Goal: Information Seeking & Learning: Learn about a topic

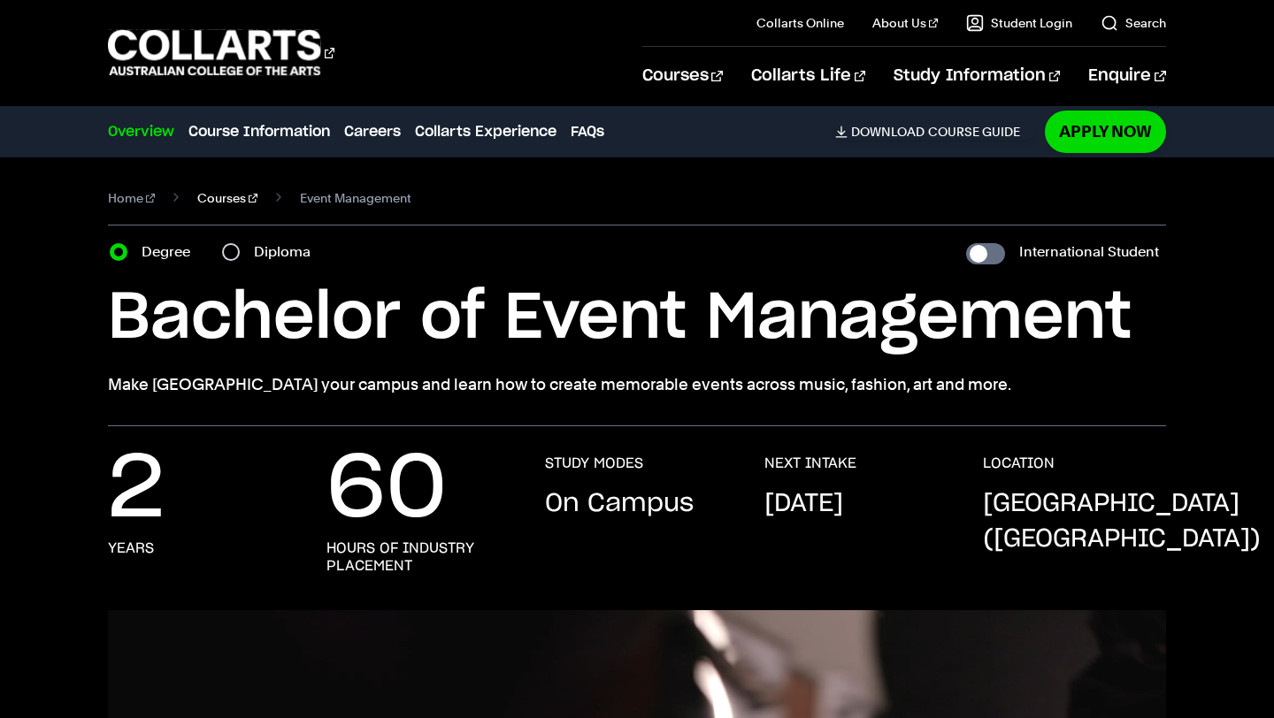
click at [225, 196] on link "Courses" at bounding box center [227, 198] width 60 height 25
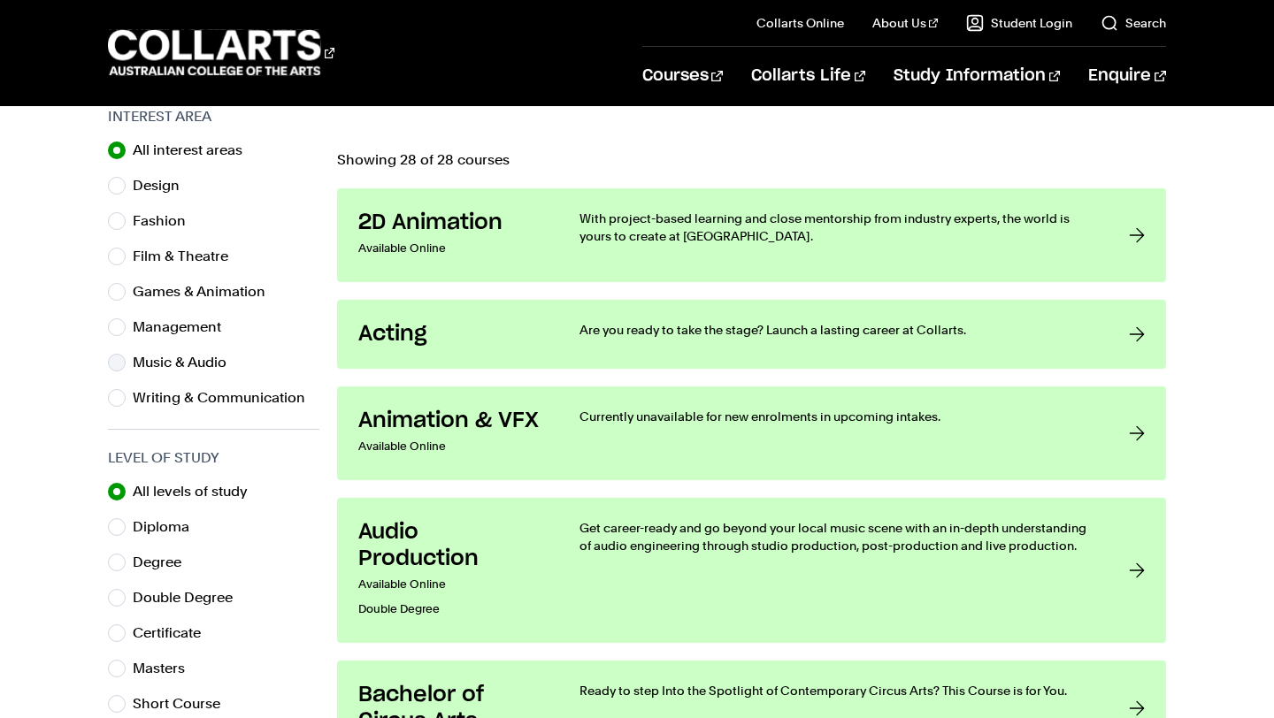
scroll to position [561, 0]
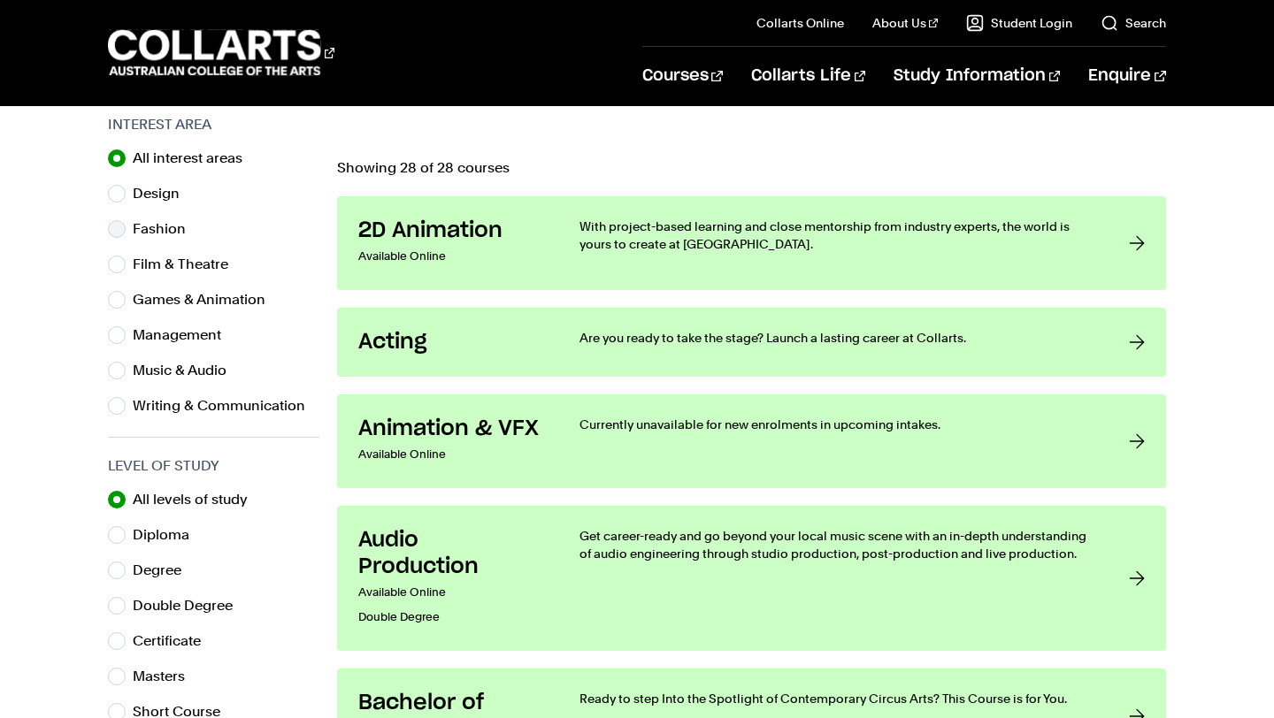
click at [166, 229] on label "Fashion" at bounding box center [166, 229] width 67 height 25
click at [126, 229] on input "Fashion" at bounding box center [117, 229] width 18 height 18
radio input "true"
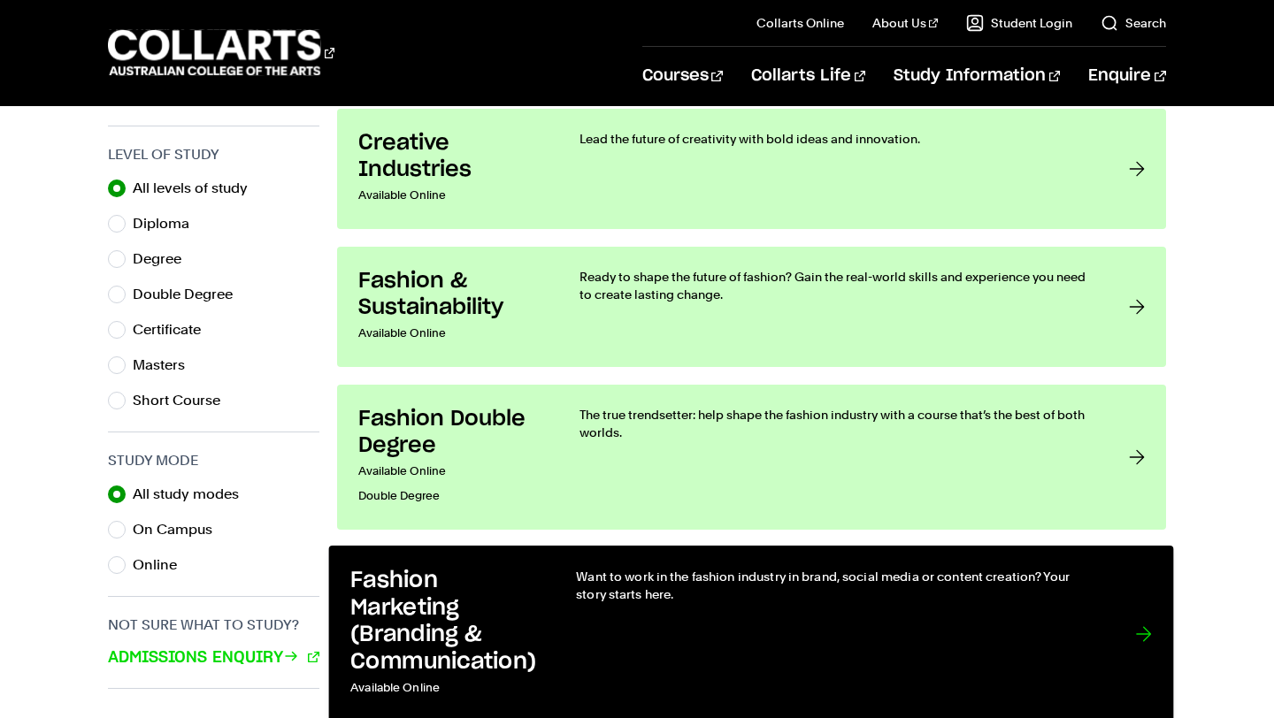
scroll to position [875, 0]
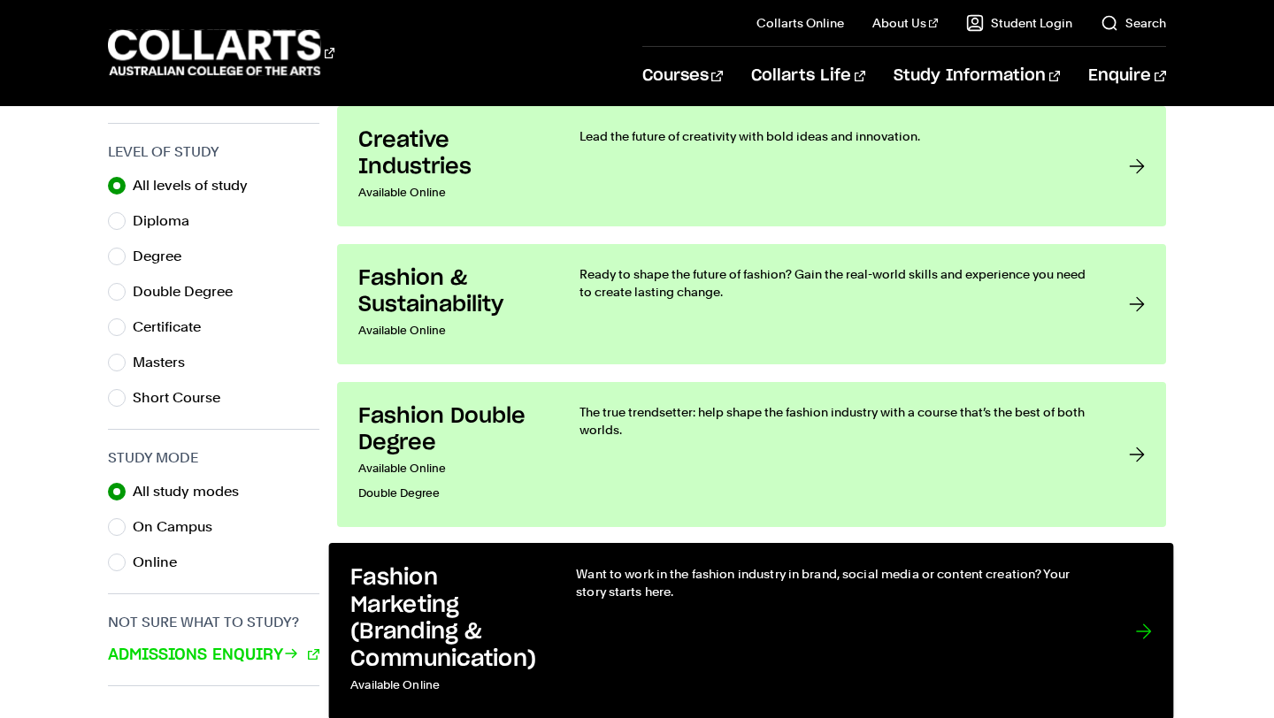
click at [542, 602] on link "Fashion Marketing (Branding & Communication) Available Online Want to work in t…" at bounding box center [751, 631] width 845 height 177
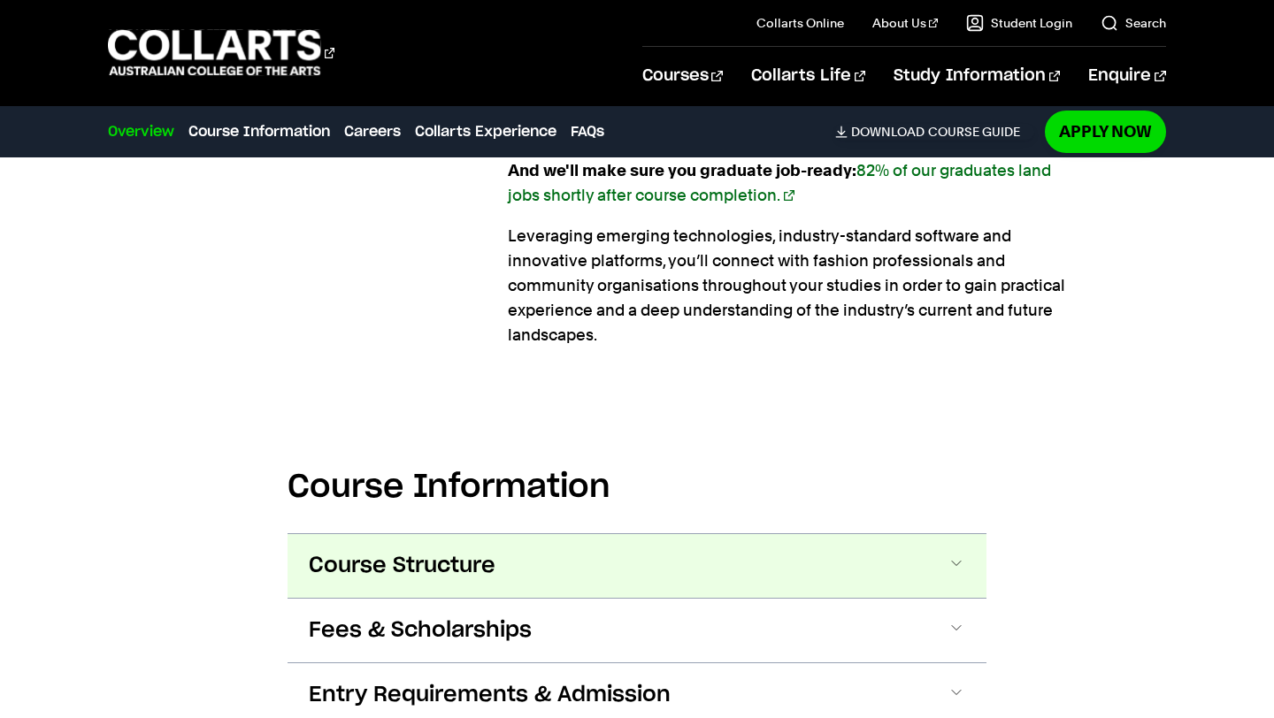
click at [510, 575] on button "Course Structure" at bounding box center [636, 566] width 699 height 64
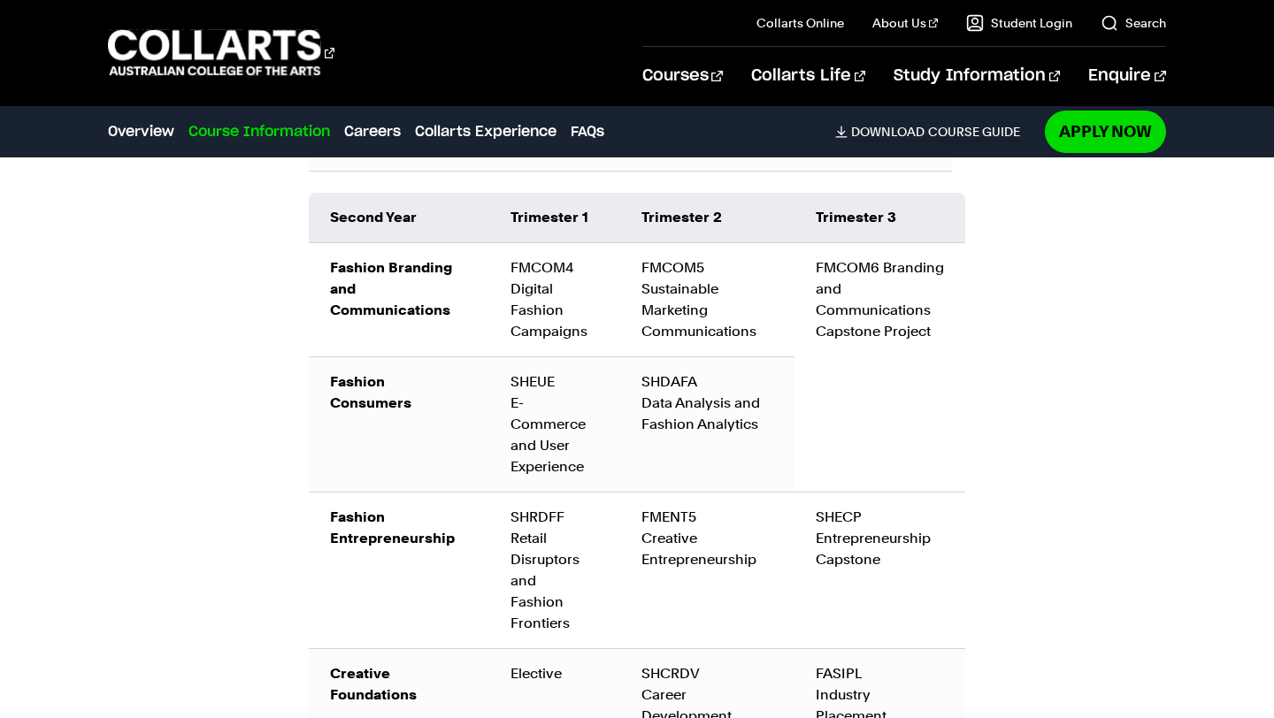
scroll to position [2744, 0]
drag, startPoint x: 811, startPoint y: 537, endPoint x: 881, endPoint y: 544, distance: 70.2
click at [882, 544] on td "SHECP Entrepreneurship Capstone" at bounding box center [879, 569] width 171 height 157
click at [943, 449] on td "FMCOM6 Branding and Communications Capstone Project" at bounding box center [879, 365] width 171 height 249
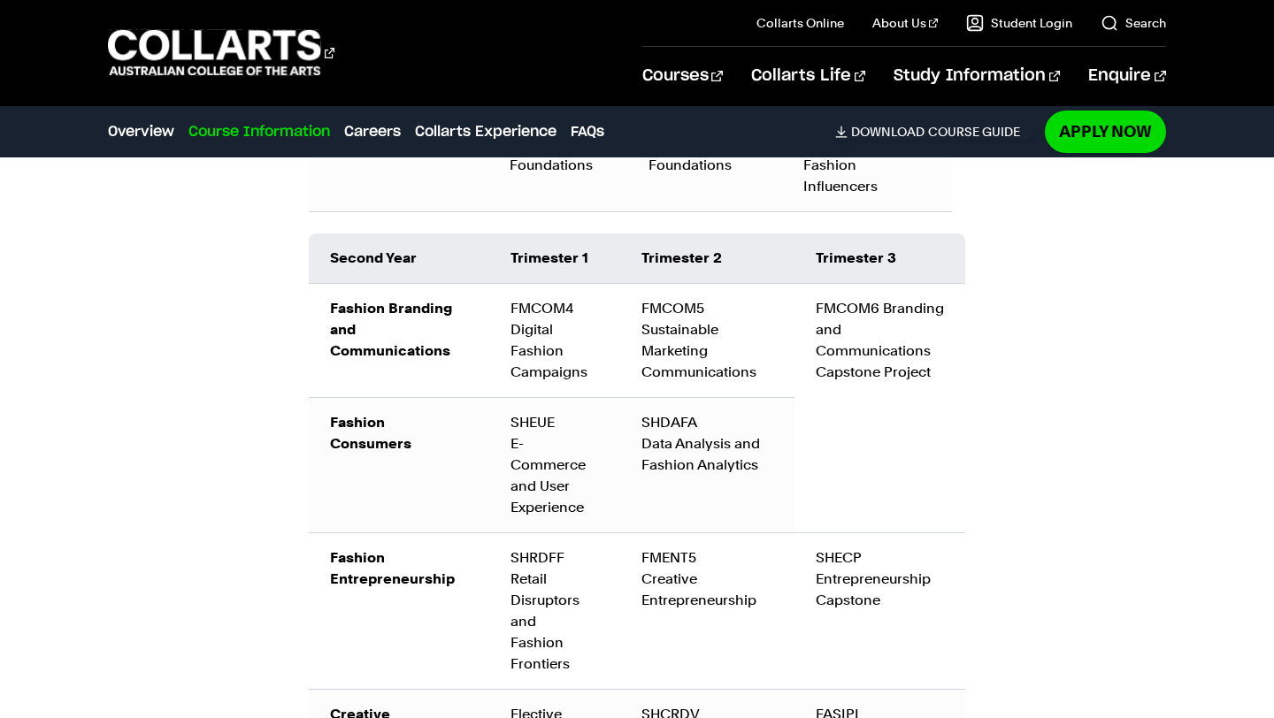
scroll to position [2696, 0]
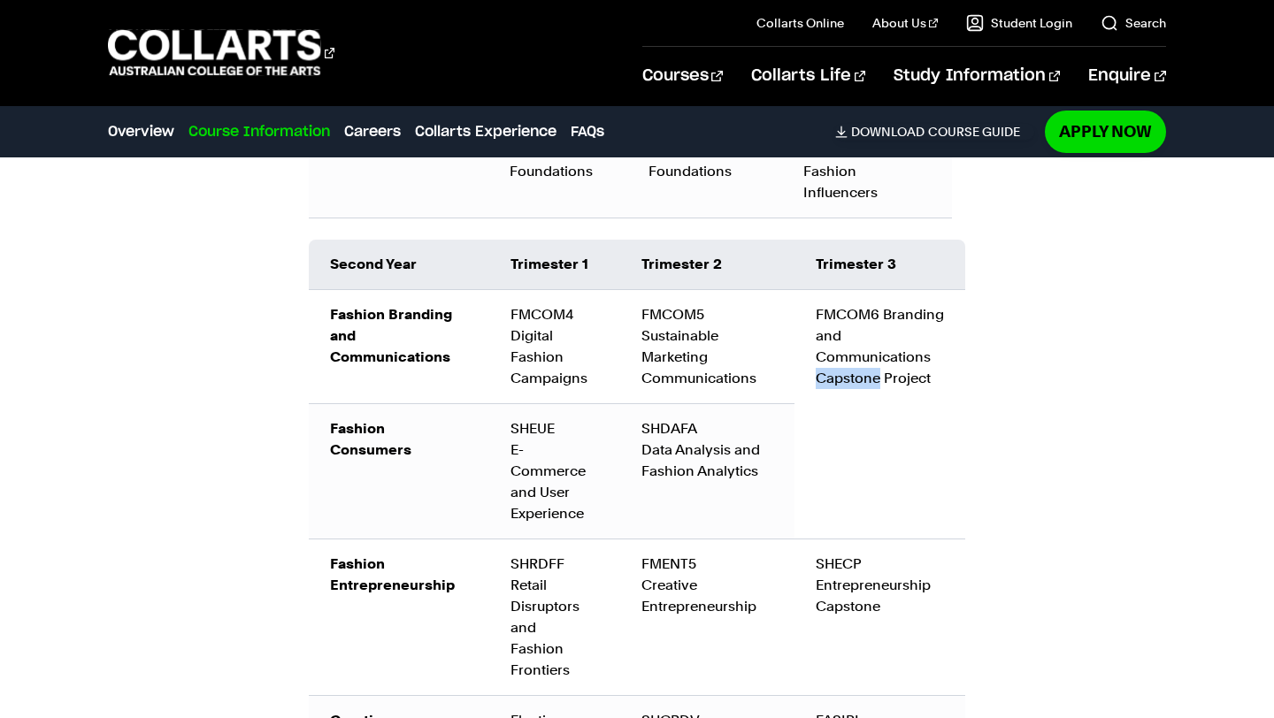
drag, startPoint x: 880, startPoint y: 361, endPoint x: 800, endPoint y: 357, distance: 80.6
click at [800, 357] on td "FMCOM6 Branding and Communications Capstone Project" at bounding box center [879, 413] width 171 height 249
click at [814, 355] on td "FMCOM6 Branding and Communications Capstone Project" at bounding box center [879, 413] width 171 height 249
drag, startPoint x: 817, startPoint y: 356, endPoint x: 879, endPoint y: 364, distance: 62.4
click at [879, 364] on td "FMCOM6 Branding and Communications Capstone Project" at bounding box center [879, 413] width 171 height 249
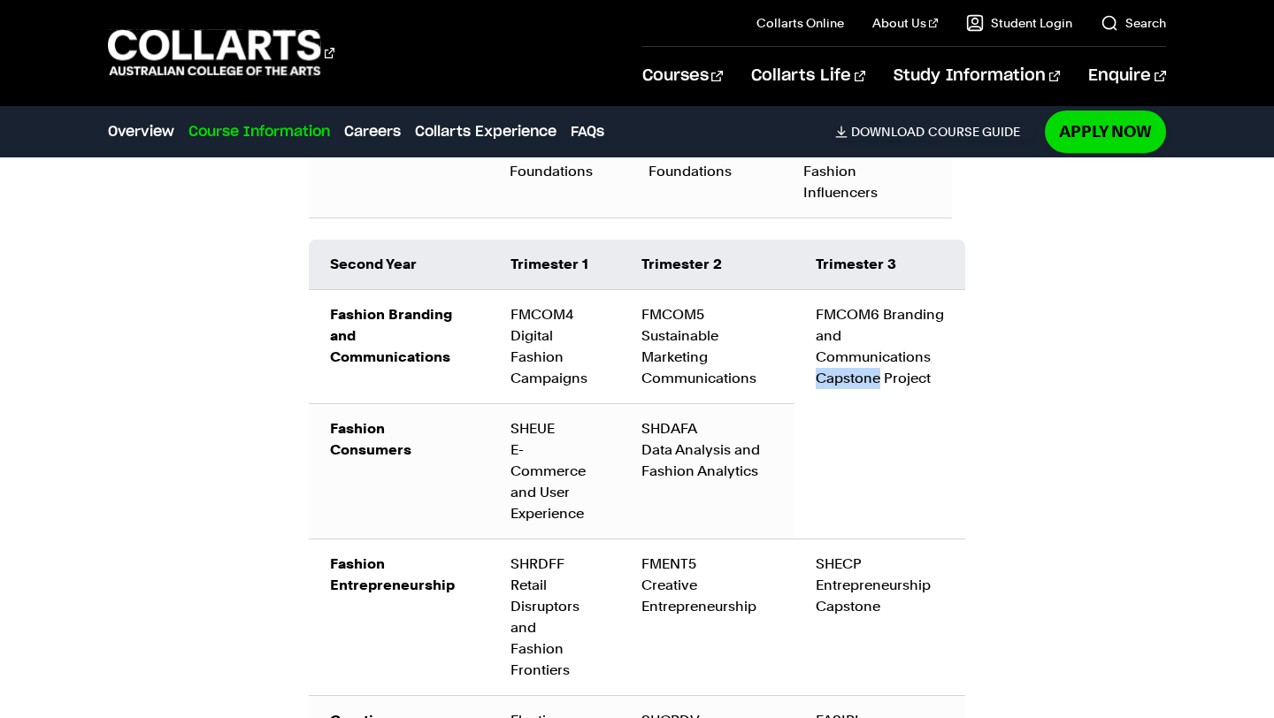
click at [879, 364] on td "FMCOM6 Branding and Communications Capstone Project" at bounding box center [879, 413] width 171 height 249
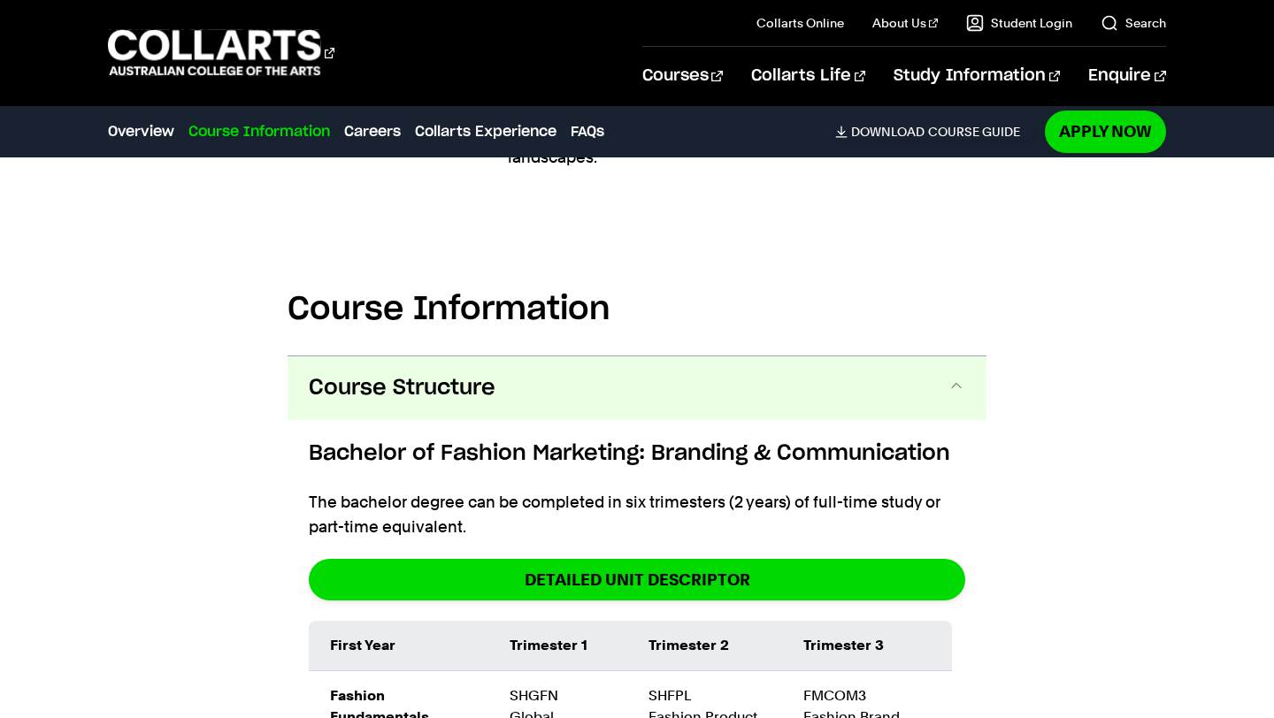
scroll to position [1726, 0]
